Goal: Task Accomplishment & Management: Manage account settings

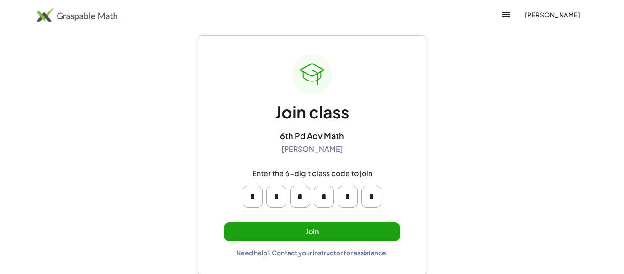
scroll to position [17, 0]
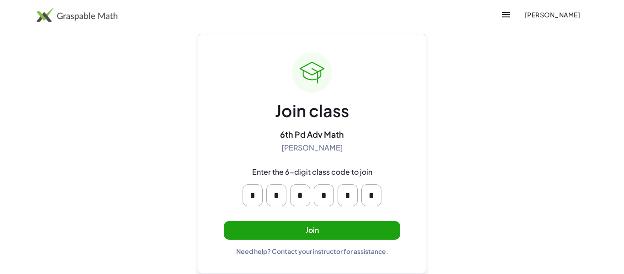
click at [272, 234] on button "Join" at bounding box center [312, 230] width 176 height 19
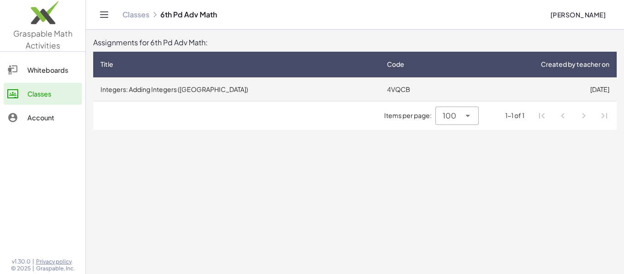
click at [170, 87] on td "Integers: Adding Integers ([GEOGRAPHIC_DATA])" at bounding box center [236, 89] width 287 height 24
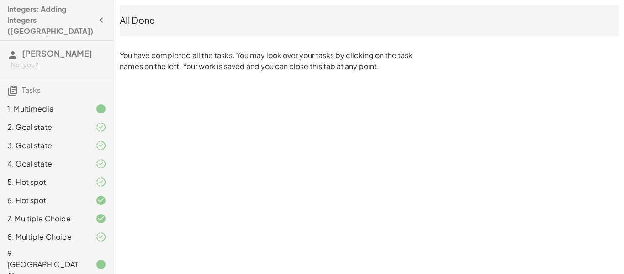
click at [13, 49] on icon at bounding box center [12, 54] width 11 height 11
click at [96, 15] on icon "button" at bounding box center [101, 20] width 11 height 11
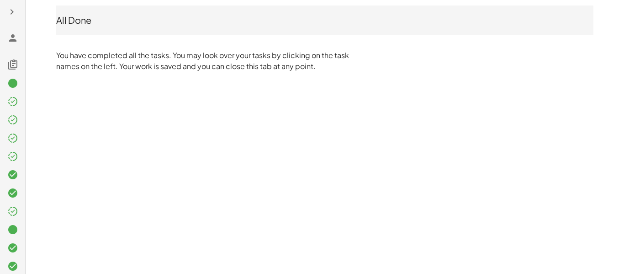
click at [8, 66] on icon at bounding box center [12, 64] width 11 height 11
click at [11, 60] on icon at bounding box center [12, 64] width 11 height 11
click at [13, 16] on icon "button" at bounding box center [11, 11] width 11 height 11
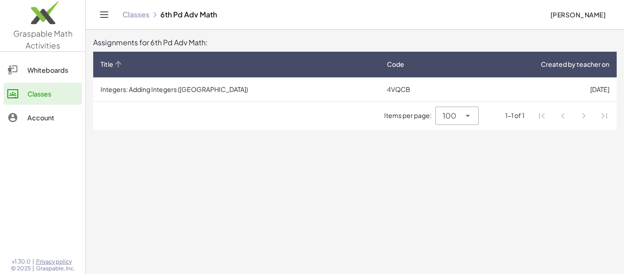
click at [114, 65] on icon at bounding box center [118, 64] width 10 height 10
click at [100, 15] on icon "Toggle navigation" at bounding box center [104, 14] width 11 height 11
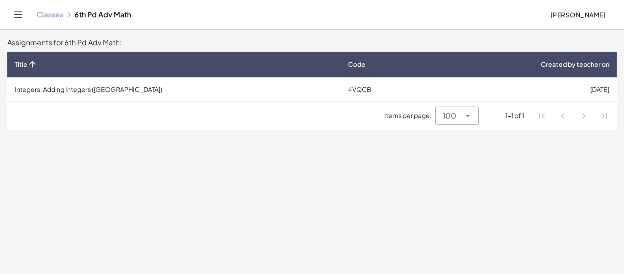
click at [26, 15] on div "Classes 6th Pd Adv Math Mila Miville" at bounding box center [312, 14] width 602 height 29
click at [23, 15] on icon "Toggle navigation" at bounding box center [18, 14] width 11 height 11
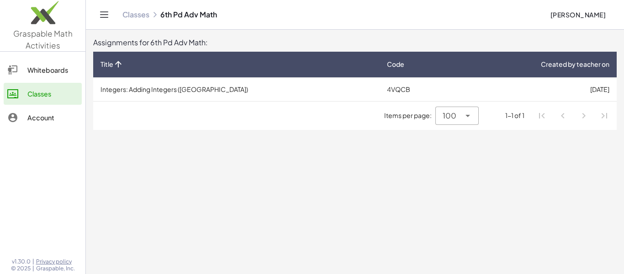
click at [442, 112] on div "100 ***" at bounding box center [448, 115] width 25 height 18
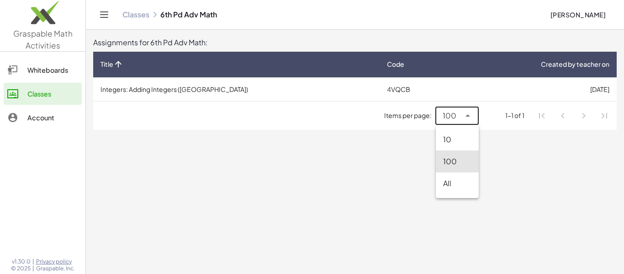
click at [444, 186] on div "All" at bounding box center [457, 183] width 28 height 11
type input "**"
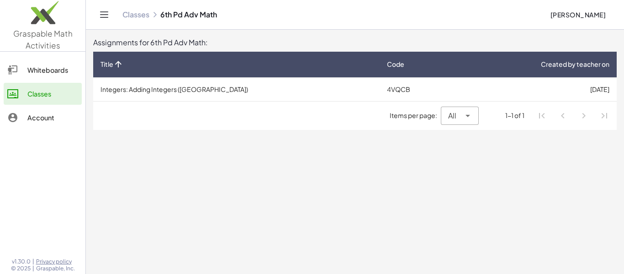
click at [508, 112] on div "1-1 of 1" at bounding box center [514, 116] width 19 height 10
click at [194, 114] on div "Items per page: All ** 1-1 of 1" at bounding box center [355, 115] width 524 height 28
click at [297, 258] on main "Assignments for 6th Pd Adv Math: Title Code Created by teacher on Integers: Add…" at bounding box center [355, 137] width 538 height 274
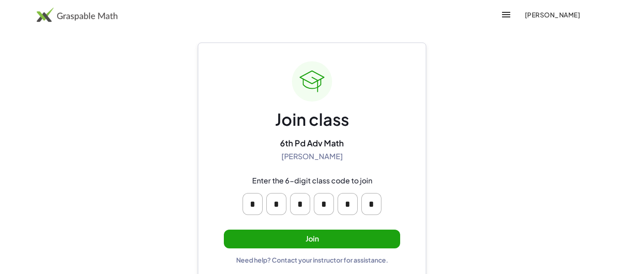
scroll to position [17, 0]
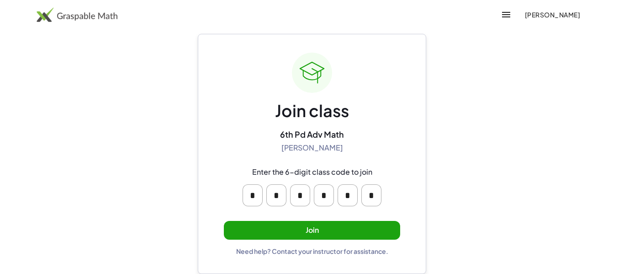
click at [322, 233] on button "Join" at bounding box center [312, 230] width 176 height 19
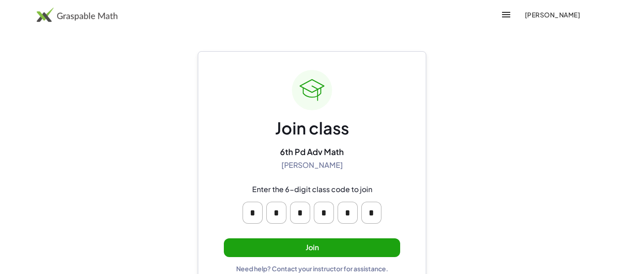
click at [291, 246] on button "Join" at bounding box center [312, 247] width 176 height 19
